Goal: Task Accomplishment & Management: Manage account settings

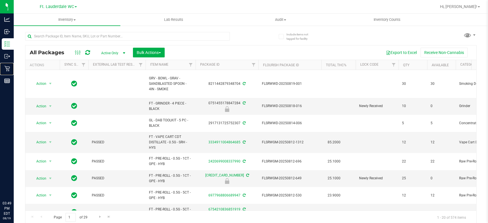
click at [0, 0] on p "Retail" at bounding box center [0, 0] width 0 height 0
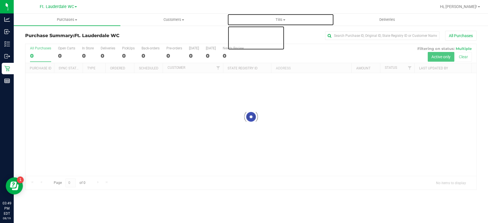
click at [279, 20] on span "Tills" at bounding box center [280, 19] width 106 height 5
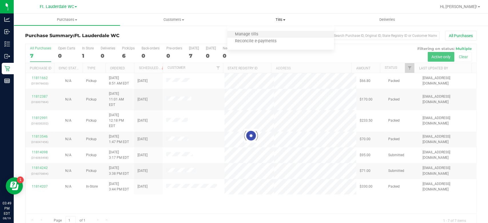
click at [274, 33] on li "Manage tills" at bounding box center [280, 34] width 107 height 7
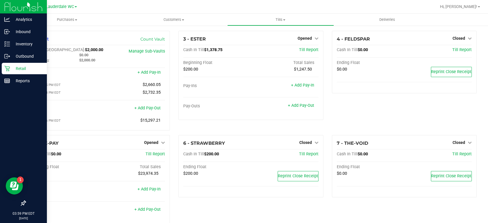
click at [18, 70] on p "Retail" at bounding box center [27, 68] width 34 height 7
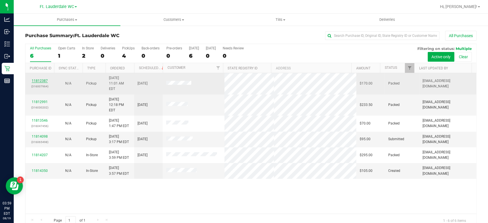
click at [41, 79] on link "11812387" at bounding box center [40, 81] width 16 height 4
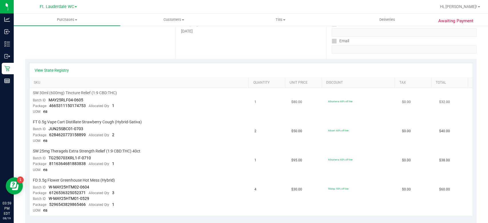
scroll to position [127, 0]
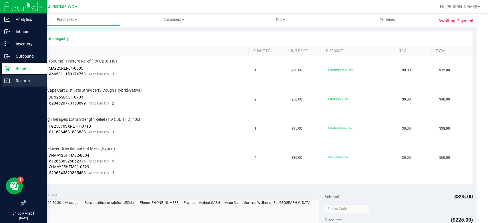
click at [11, 77] on div "Reports" at bounding box center [24, 80] width 45 height 11
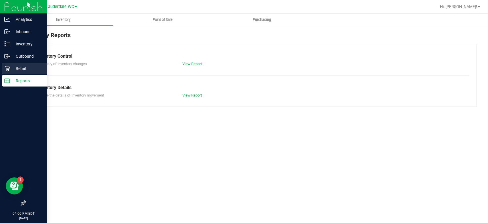
click at [16, 73] on div "Retail" at bounding box center [24, 68] width 45 height 11
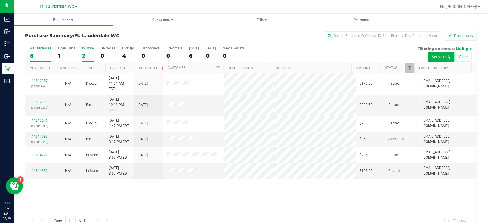
click at [89, 55] on div "2" at bounding box center [88, 56] width 12 height 7
click at [0, 0] on input "In Store 2" at bounding box center [0, 0] width 0 height 0
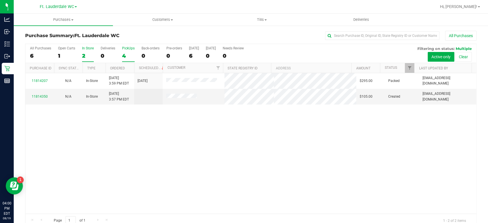
click at [130, 53] on div "4" at bounding box center [128, 56] width 13 height 7
click at [0, 0] on input "PickUps 4" at bounding box center [0, 0] width 0 height 0
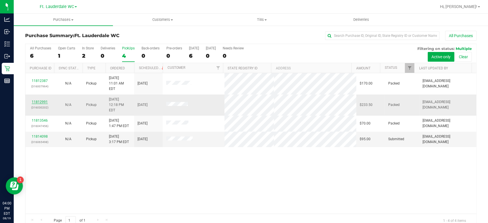
click at [45, 100] on link "11812991" at bounding box center [40, 102] width 16 height 4
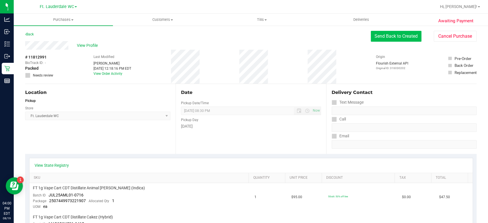
click at [381, 36] on button "Send Back to Created" at bounding box center [396, 36] width 51 height 11
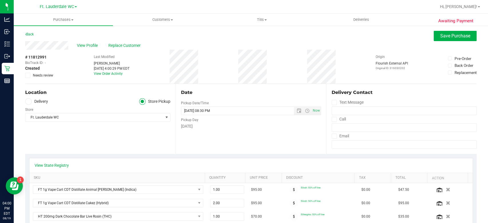
click at [25, 76] on span at bounding box center [27, 75] width 5 height 5
click at [0, 0] on input "Needs review" at bounding box center [0, 0] width 0 height 0
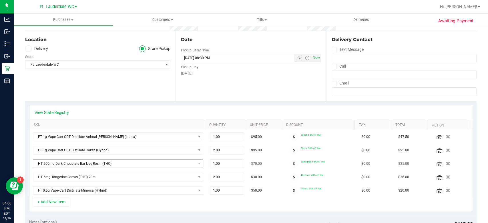
scroll to position [127, 0]
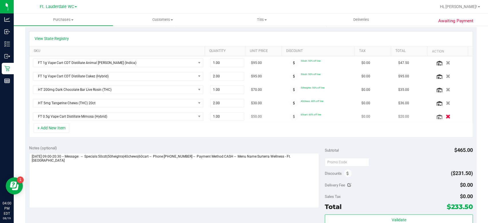
click at [445, 116] on icon "button" at bounding box center [447, 117] width 5 height 4
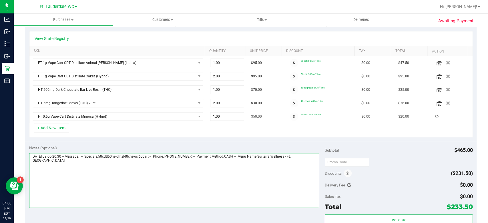
click at [175, 172] on textarea at bounding box center [174, 180] width 290 height 55
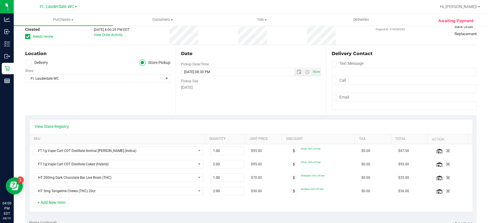
scroll to position [0, 0]
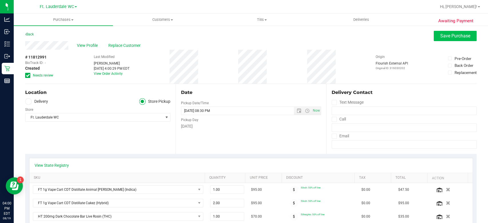
type textarea "[DATE] 09:00-20:30 -- Message: -- Specials:50cdt|50heights|40chews|60cart -- Ph…"
click at [459, 38] on span "Save Purchase" at bounding box center [455, 35] width 30 height 5
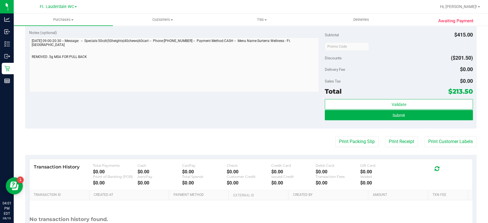
scroll to position [286, 0]
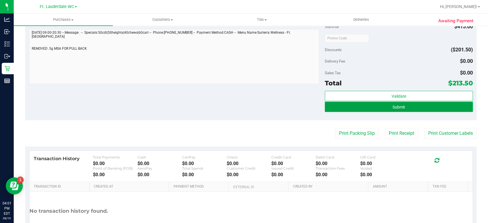
click at [431, 106] on button "Submit" at bounding box center [399, 107] width 148 height 10
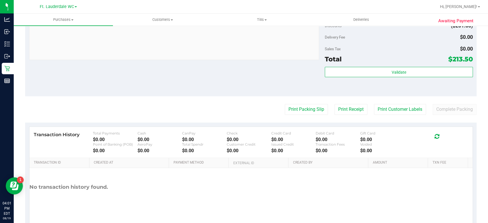
scroll to position [364, 0]
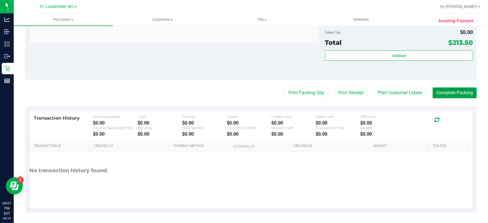
click at [446, 95] on button "Complete Packing" at bounding box center [454, 92] width 44 height 11
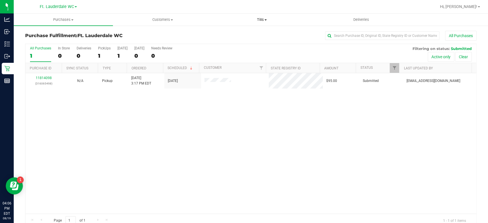
click at [251, 20] on span "Tills" at bounding box center [261, 19] width 99 height 5
click at [248, 36] on span "Manage tills" at bounding box center [231, 34] width 39 height 5
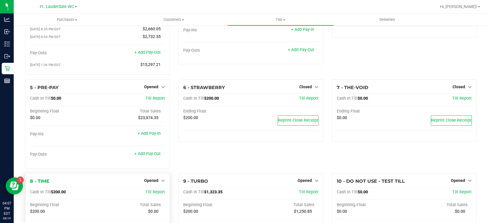
scroll to position [44, 0]
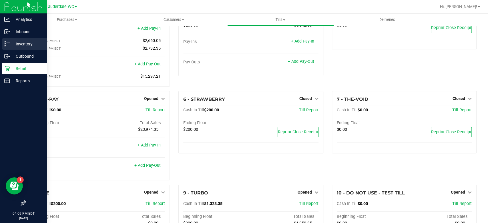
click at [12, 46] on p "Inventory" at bounding box center [27, 44] width 34 height 7
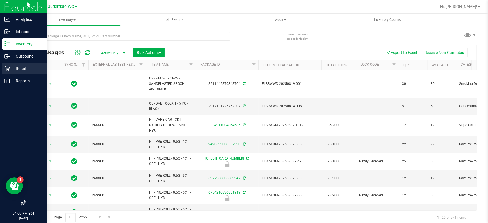
click at [7, 70] on icon at bounding box center [6, 68] width 5 height 5
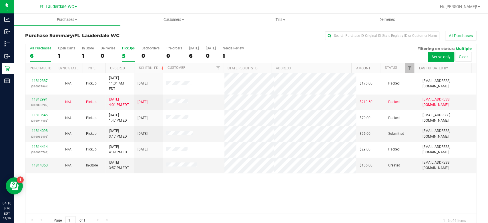
click at [123, 52] on label "PickUps 5" at bounding box center [128, 54] width 13 height 16
click at [0, 0] on input "PickUps 5" at bounding box center [0, 0] width 0 height 0
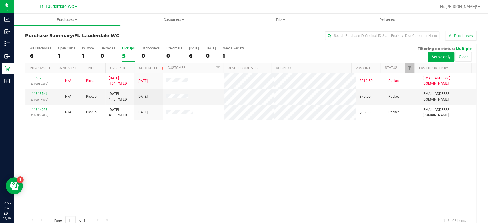
click at [132, 57] on div "5" at bounding box center [128, 56] width 13 height 7
click at [0, 0] on input "PickUps 5" at bounding box center [0, 0] width 0 height 0
click at [80, 54] on div "All Purchases 4 Open Carts 0 In Store 1 Deliveries 0 PickUps 3 Back-orders 0 Pr…" at bounding box center [250, 53] width 451 height 19
click at [82, 56] on div "1" at bounding box center [88, 56] width 12 height 7
click at [0, 0] on input "In Store 1" at bounding box center [0, 0] width 0 height 0
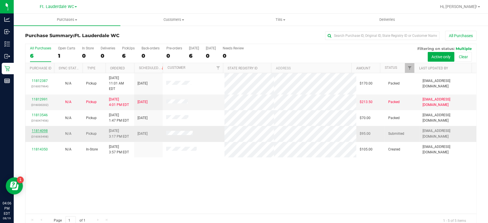
click at [46, 129] on link "11814098" at bounding box center [40, 131] width 16 height 4
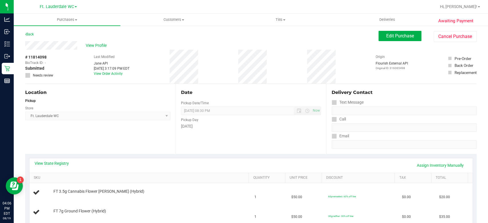
click at [109, 45] on div "View Profile" at bounding box center [201, 45] width 353 height 9
click at [107, 45] on span "View Profile" at bounding box center [97, 46] width 23 height 6
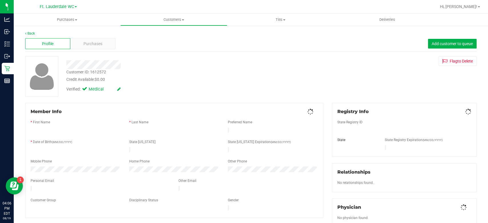
click at [107, 45] on div "Purchases" at bounding box center [92, 43] width 45 height 11
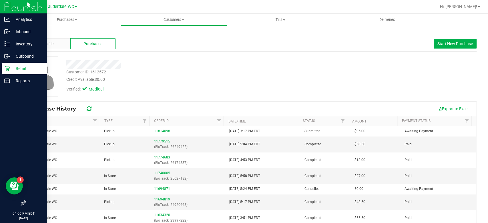
click at [6, 68] on icon at bounding box center [7, 69] width 6 height 6
